Goal: Check status: Check status

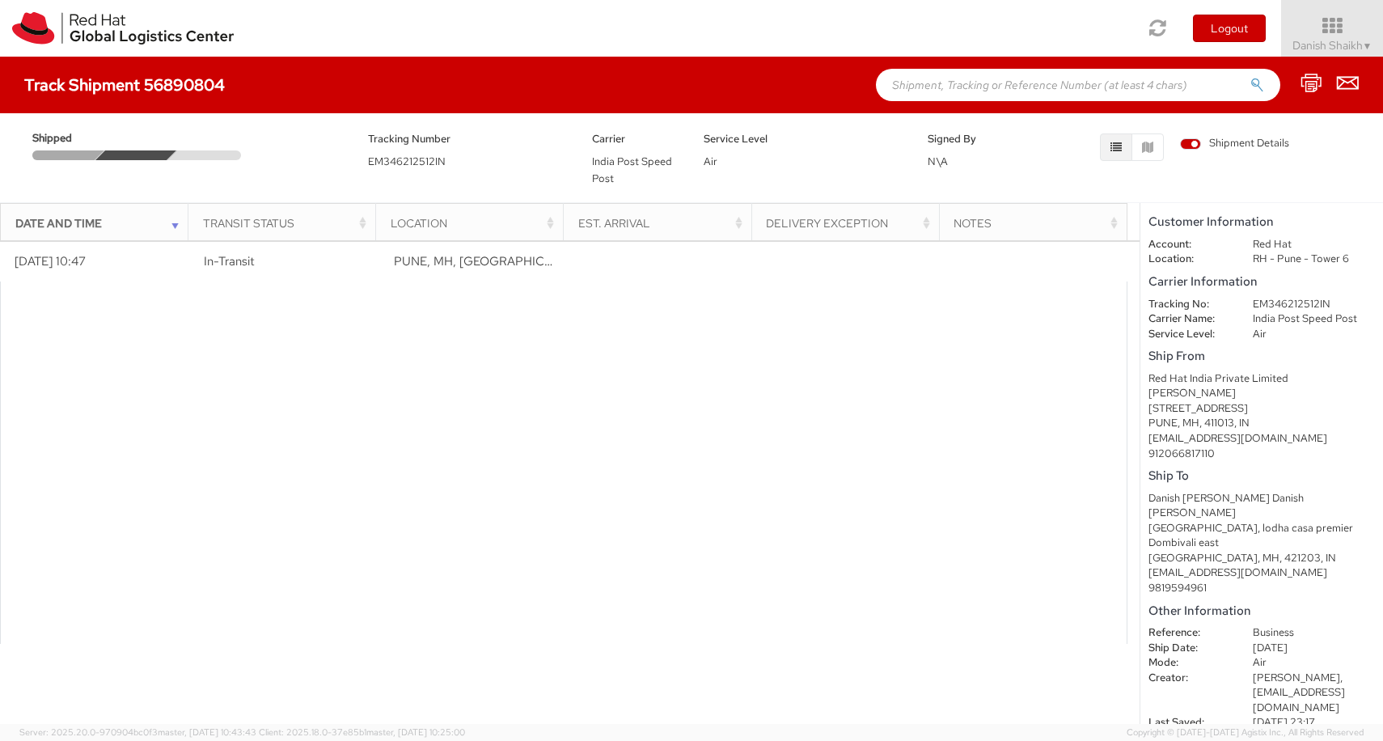
click at [408, 162] on span "EM346212512IN" at bounding box center [407, 161] width 78 height 14
